Goal: Navigation & Orientation: Find specific page/section

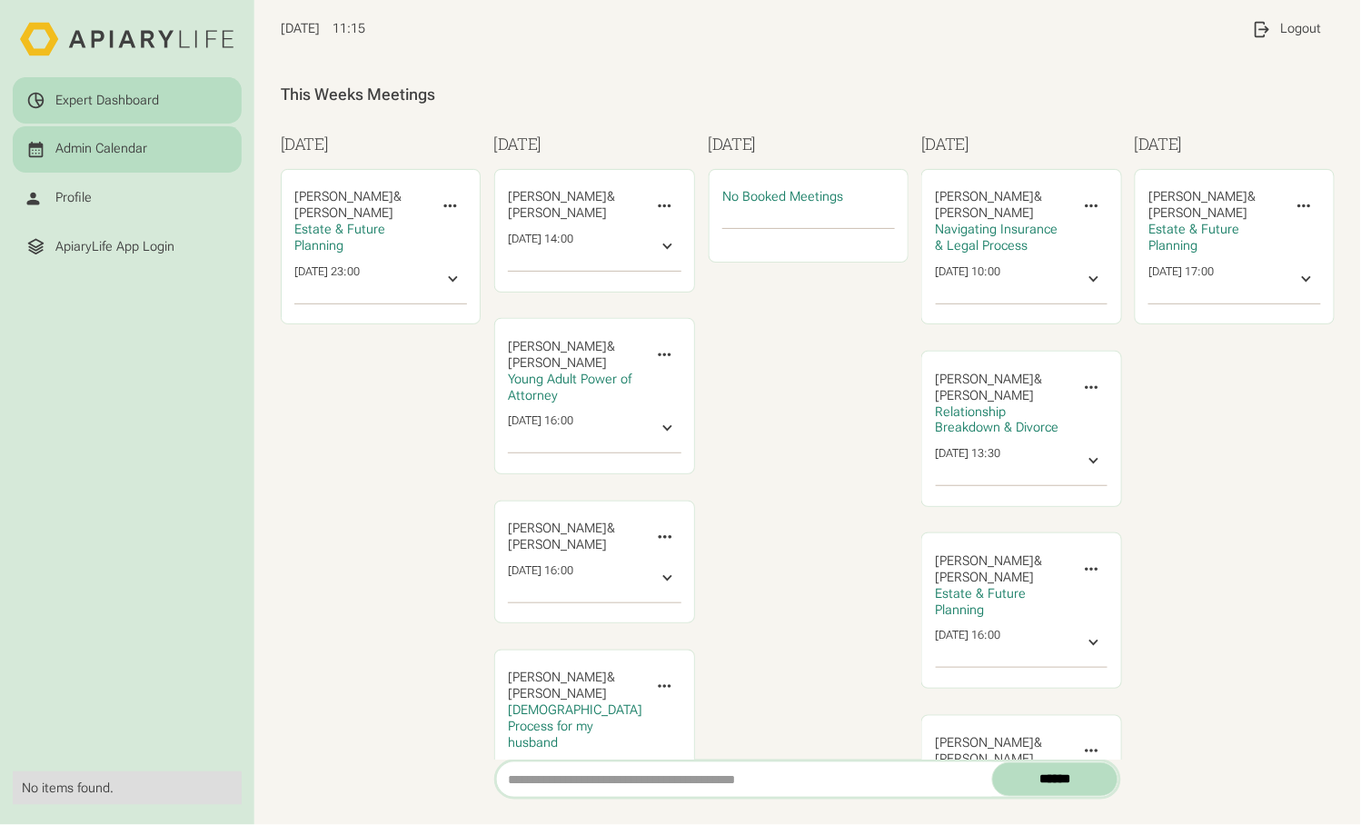
scroll to position [15, 0]
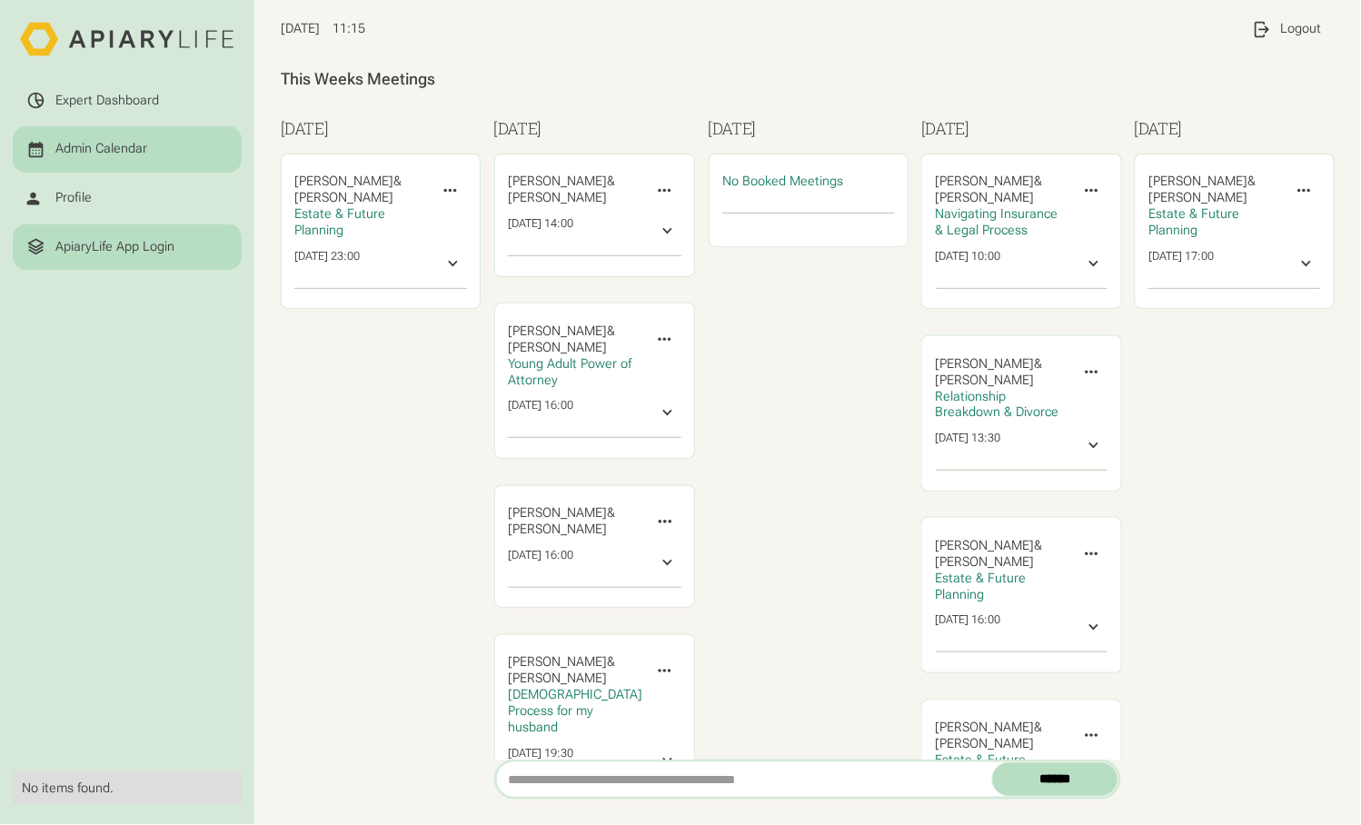
click at [74, 239] on div "ApiaryLife App Login" at bounding box center [114, 247] width 119 height 16
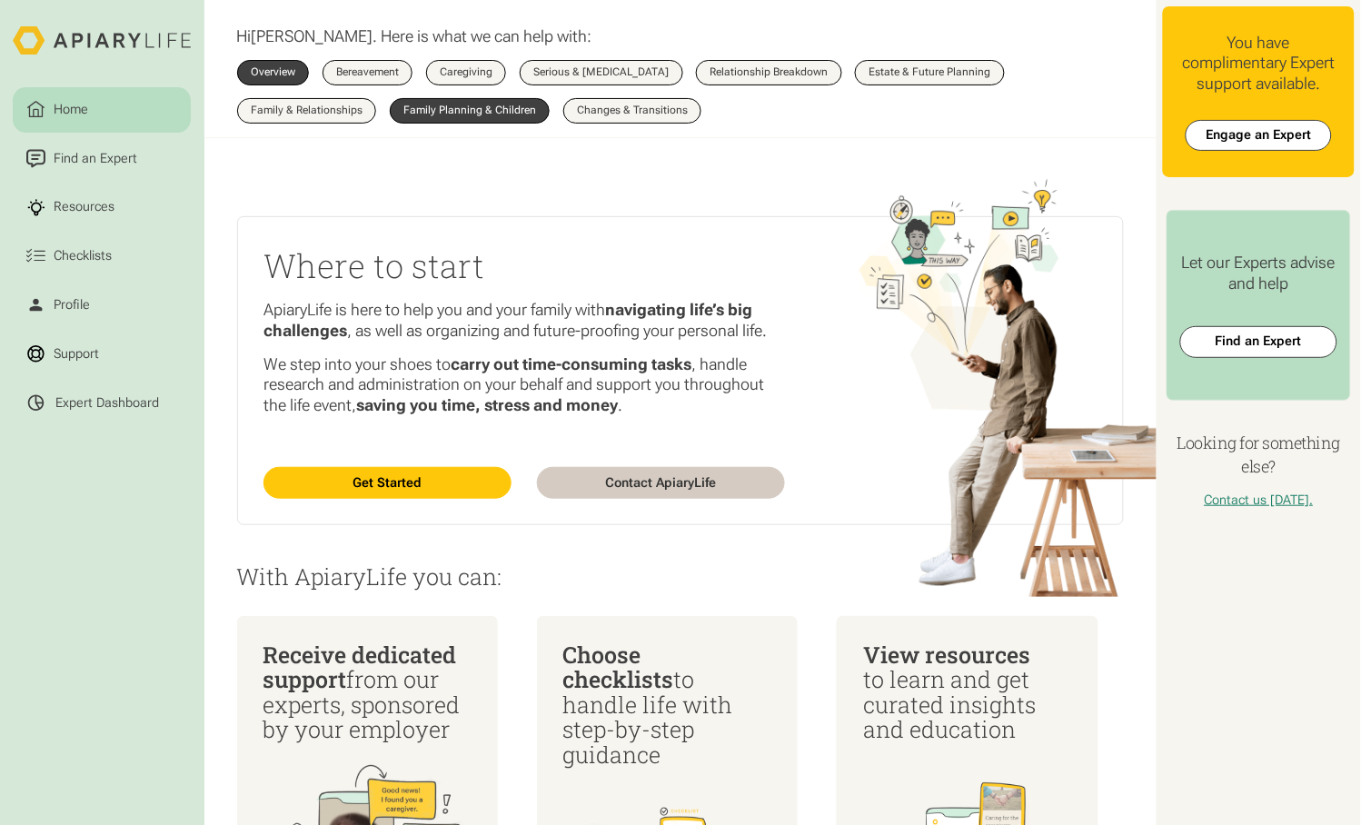
click at [403, 105] on div "Family Planning & Children" at bounding box center [469, 110] width 133 height 11
